Goal: Task Accomplishment & Management: Complete application form

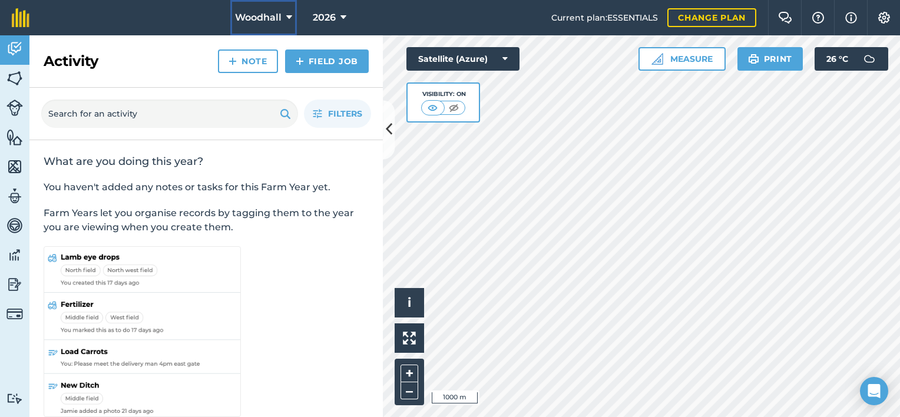
click at [268, 15] on span "Woodhall" at bounding box center [258, 18] width 47 height 14
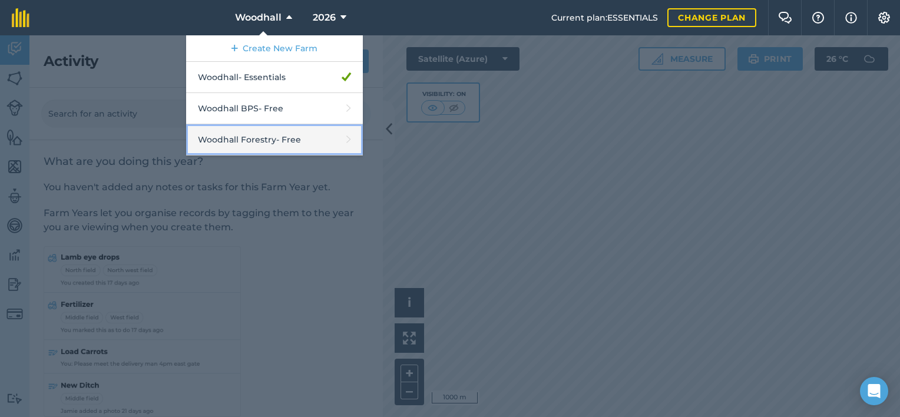
click at [277, 139] on link "Woodhall Forestry - Free" at bounding box center [274, 139] width 177 height 31
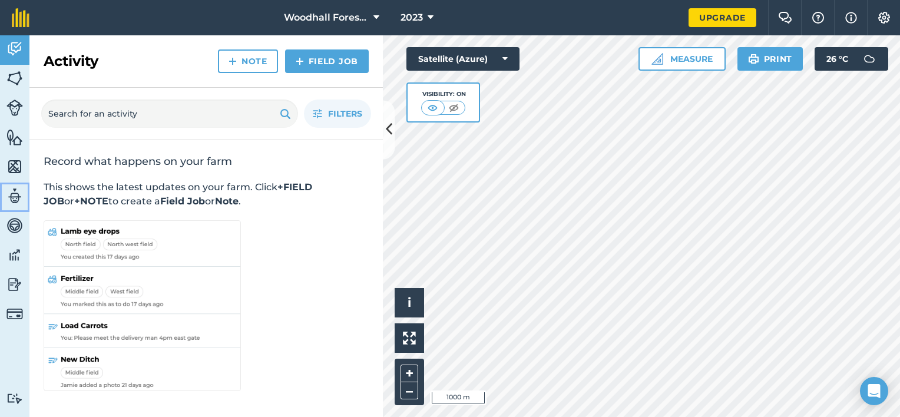
click at [13, 197] on img at bounding box center [14, 196] width 16 height 18
select select "MEMBER"
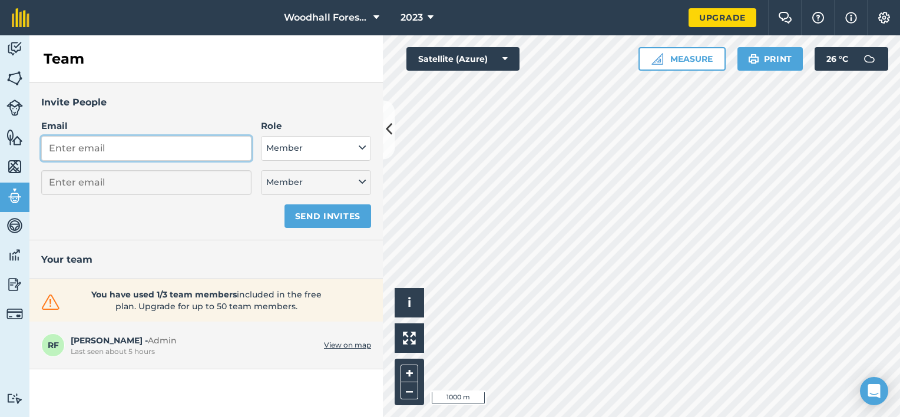
click at [110, 144] on input "Email" at bounding box center [146, 148] width 210 height 25
type input "[PERSON_NAME][EMAIL_ADDRESS][DOMAIN_NAME]"
select select "MEMBER"
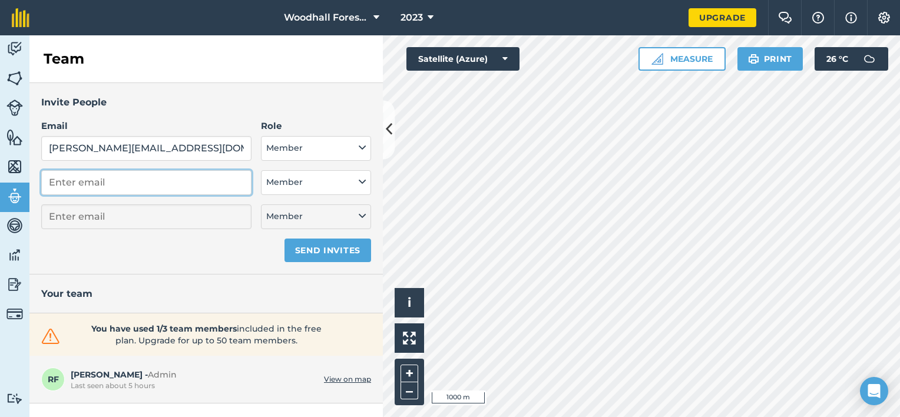
click at [161, 181] on input "email" at bounding box center [146, 182] width 210 height 25
type input "[PERSON_NAME][EMAIL_ADDRESS][DOMAIN_NAME]"
click at [209, 185] on input "[PERSON_NAME][EMAIL_ADDRESS][DOMAIN_NAME]" at bounding box center [146, 182] width 210 height 25
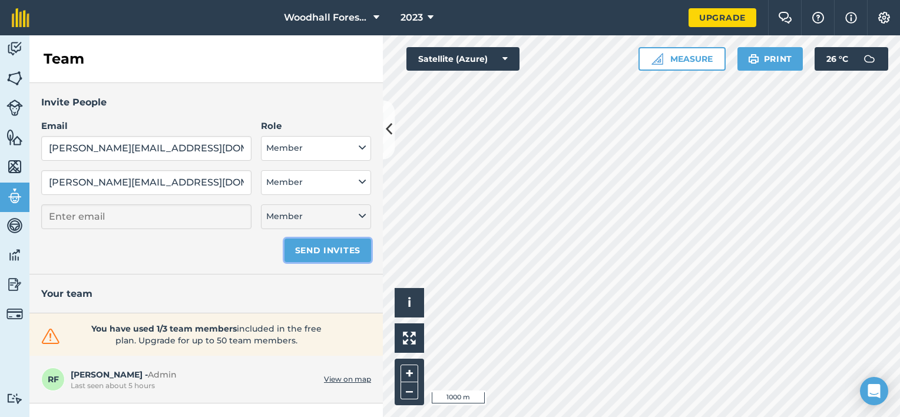
click at [339, 247] on button "Send invites" at bounding box center [328, 251] width 87 height 24
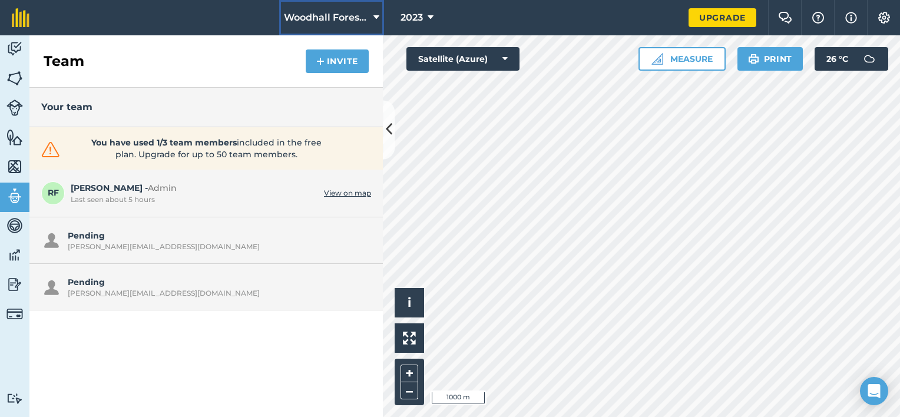
click at [346, 19] on span "Woodhall Forestry" at bounding box center [326, 18] width 85 height 14
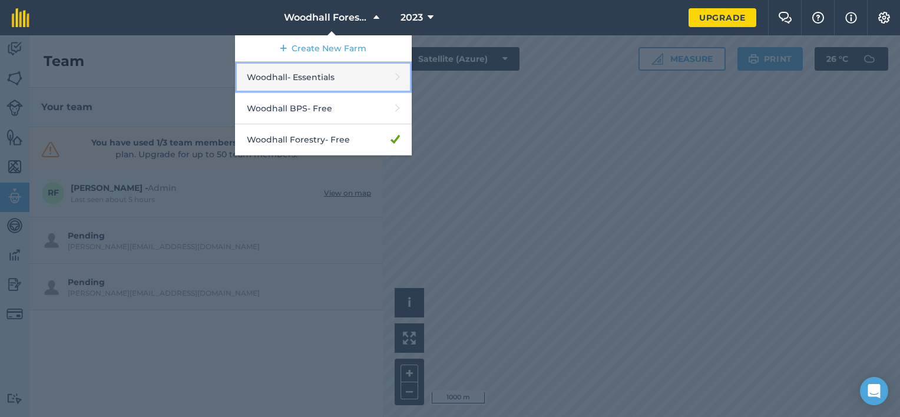
click at [345, 77] on link "Woodhall - Essentials" at bounding box center [323, 77] width 177 height 31
